Goal: Task Accomplishment & Management: Use online tool/utility

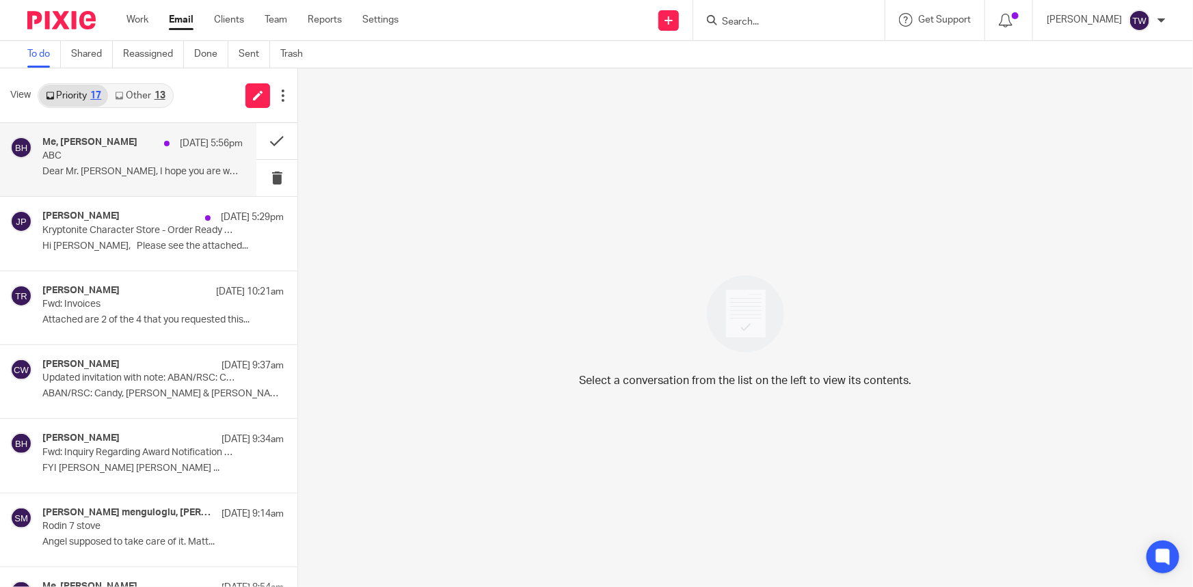
click at [95, 163] on div "Me, Betsy Hurst Aug 21 5:56pm ABC Dear Mr. Tim, I hope you are well. Is the..." at bounding box center [142, 160] width 200 height 46
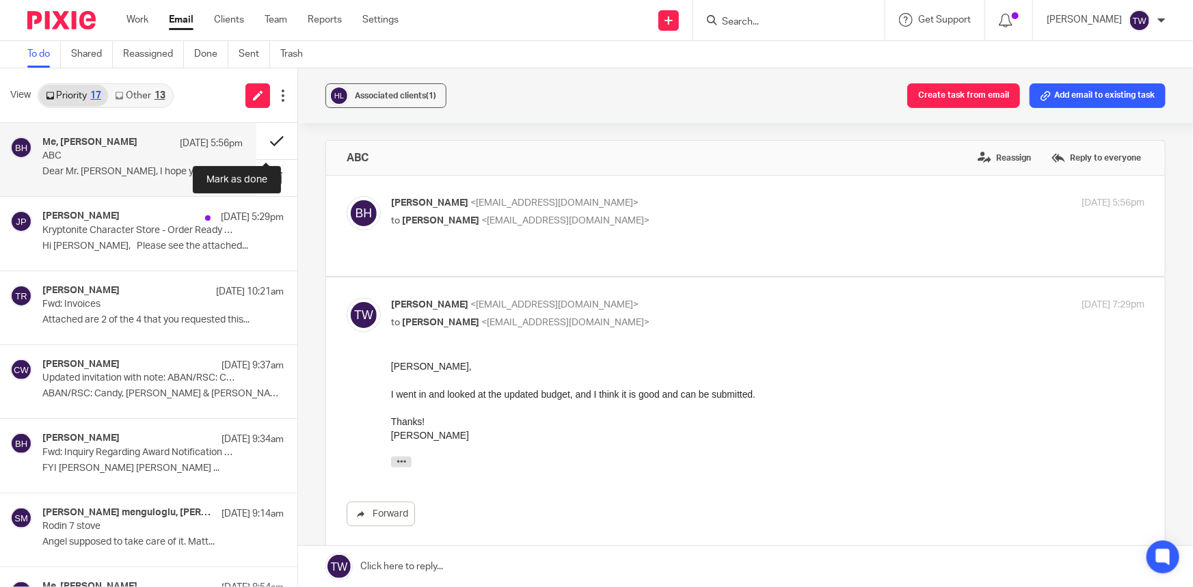
click at [264, 140] on button at bounding box center [276, 141] width 41 height 36
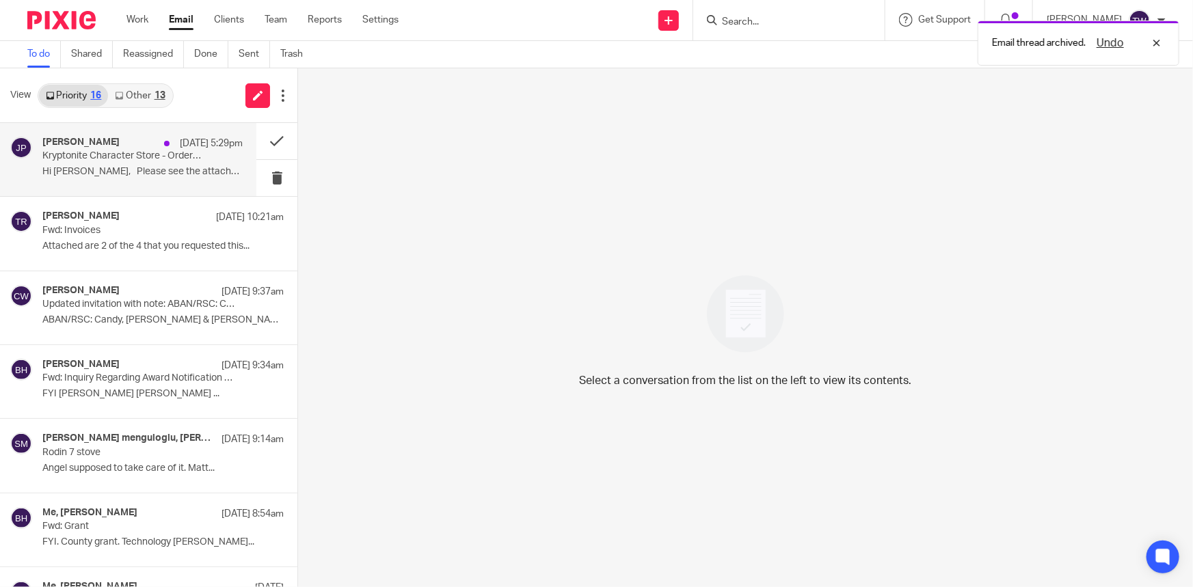
click at [120, 157] on p "Kryptonite Character Store - Order Ready to Ship 8.21.25" at bounding box center [122, 156] width 161 height 12
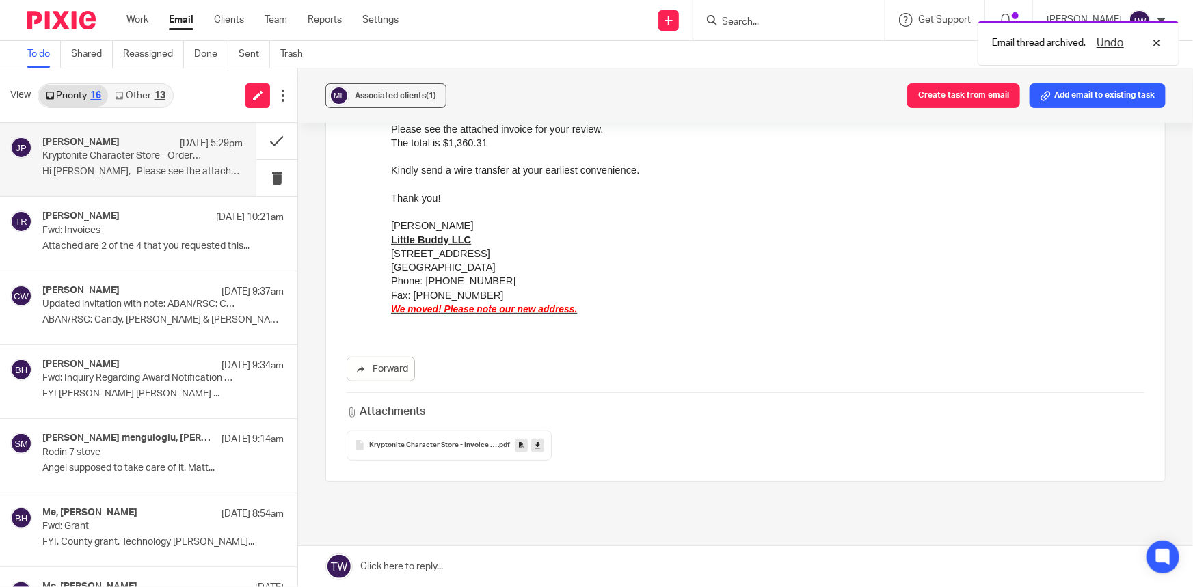
scroll to position [186, 0]
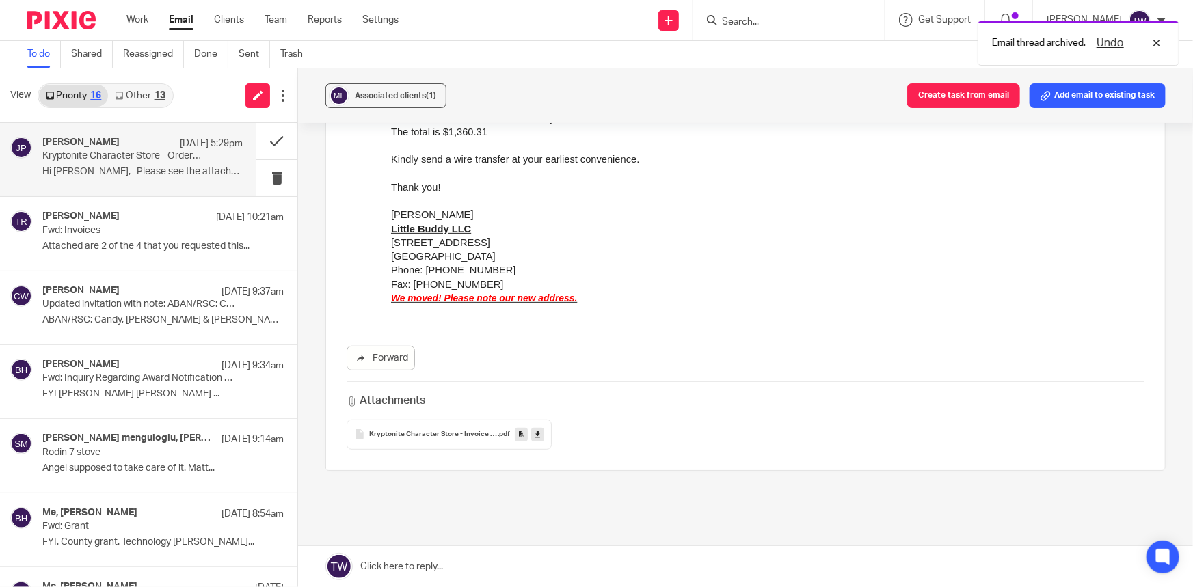
click at [535, 436] on icon at bounding box center [537, 434] width 5 height 10
